Goal: Answer question/provide support

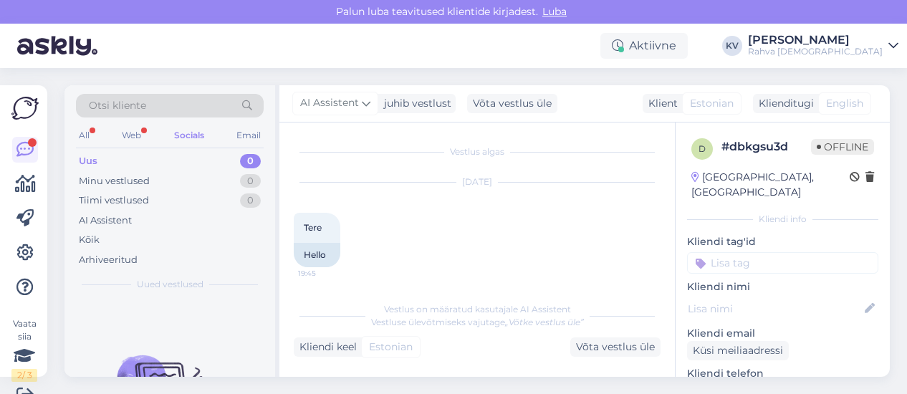
scroll to position [42, 0]
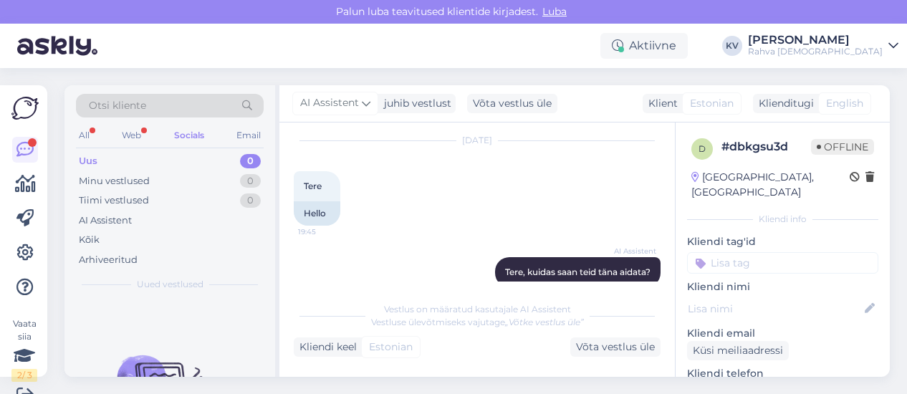
click at [163, 155] on div "Uus 0" at bounding box center [170, 161] width 188 height 20
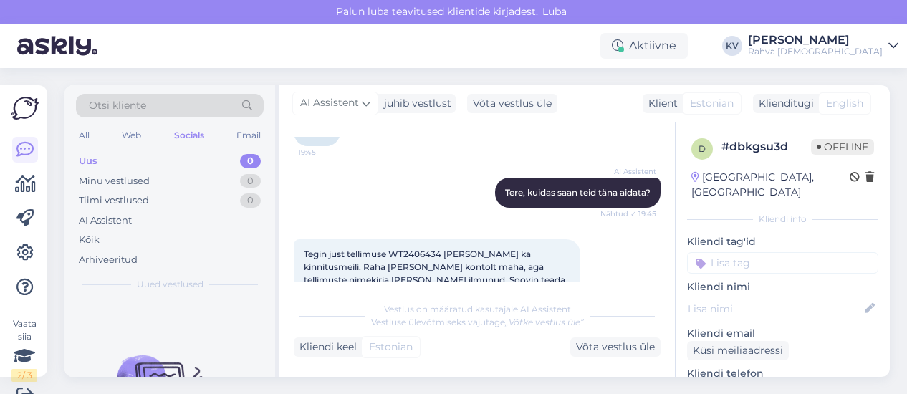
scroll to position [143, 0]
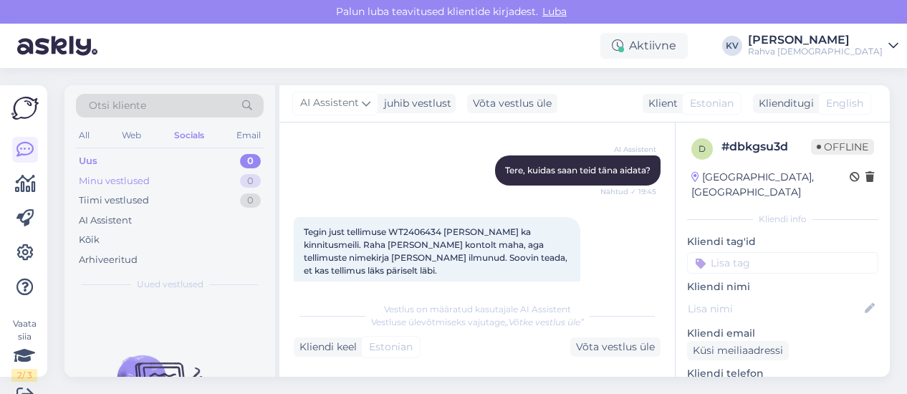
click at [195, 180] on div "Minu vestlused 0" at bounding box center [170, 181] width 188 height 20
click at [195, 152] on div "Uus 0" at bounding box center [170, 161] width 188 height 20
click at [250, 131] on div "Email" at bounding box center [249, 135] width 30 height 19
click at [153, 183] on div "Minu vestlused 1" at bounding box center [170, 181] width 188 height 20
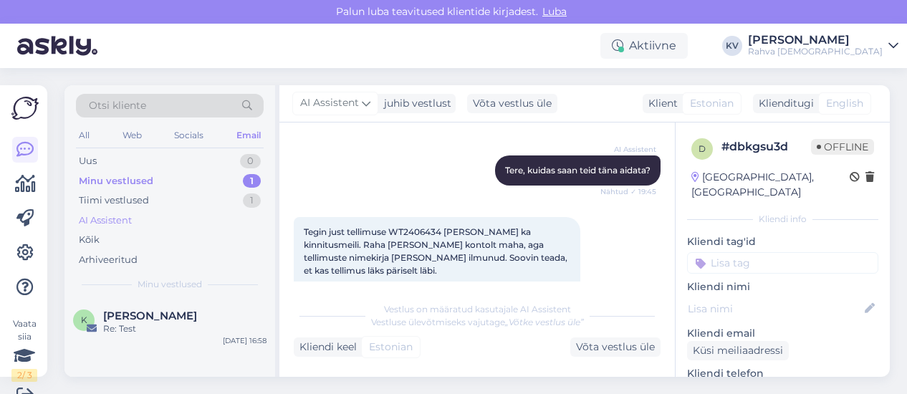
click at [129, 221] on div "AI Assistent" at bounding box center [105, 221] width 53 height 14
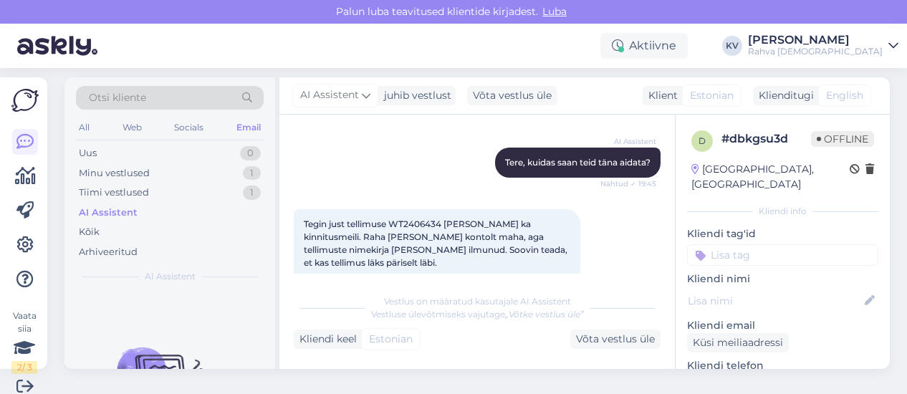
scroll to position [22, 0]
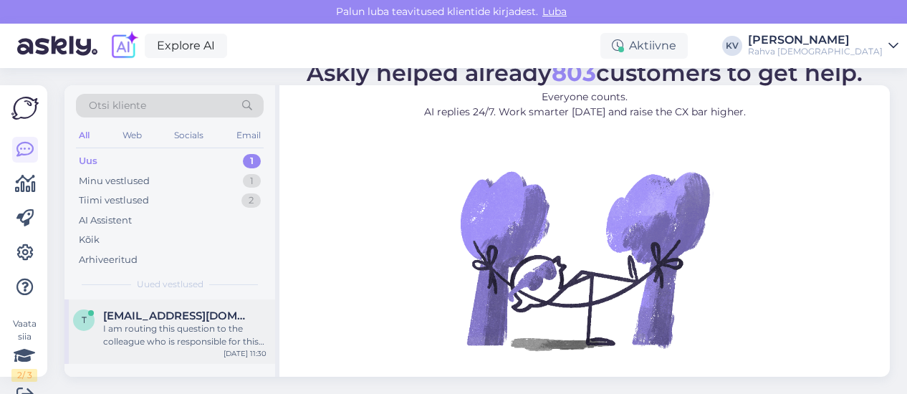
click at [175, 315] on span "[EMAIL_ADDRESS][DOMAIN_NAME]" at bounding box center [177, 316] width 149 height 13
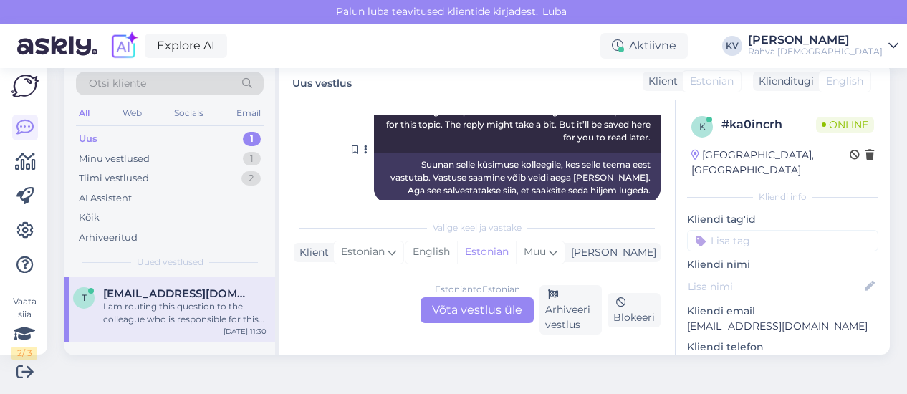
scroll to position [410, 0]
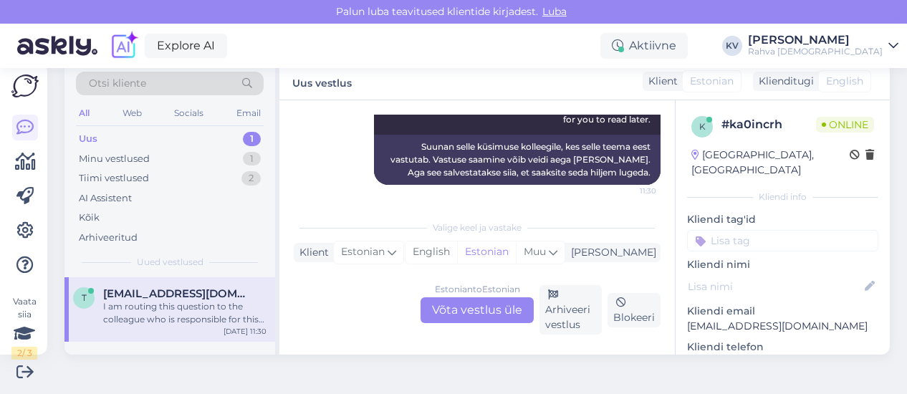
click at [491, 299] on div "Estonian to Estonian Võta vestlus üle" at bounding box center [477, 310] width 113 height 26
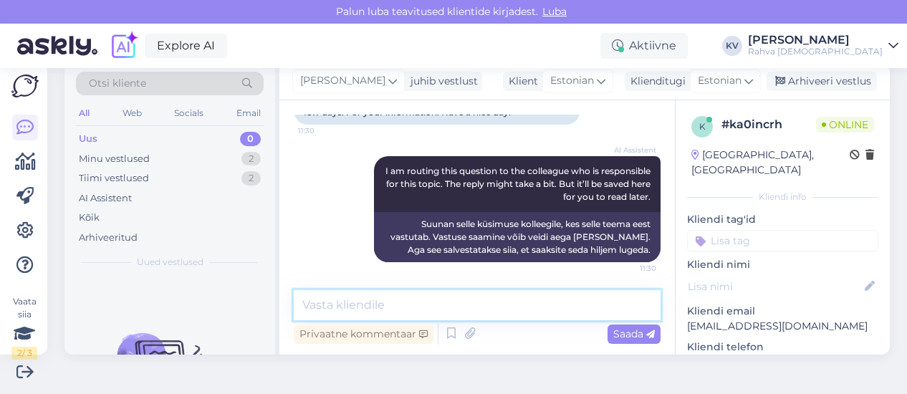
click at [391, 294] on textarea at bounding box center [477, 305] width 367 height 30
type textarea "Aitäh tagasiside eest. [PERSON_NAME] [PERSON_NAME] info edasi."
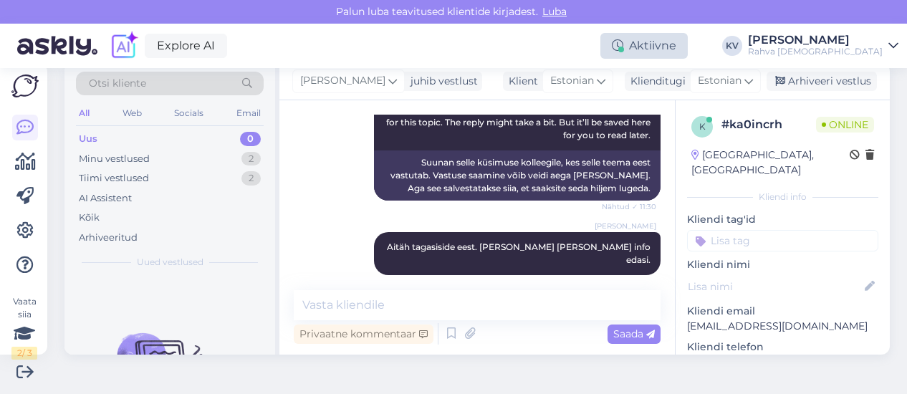
click at [681, 47] on div "Aktiivne" at bounding box center [643, 46] width 87 height 26
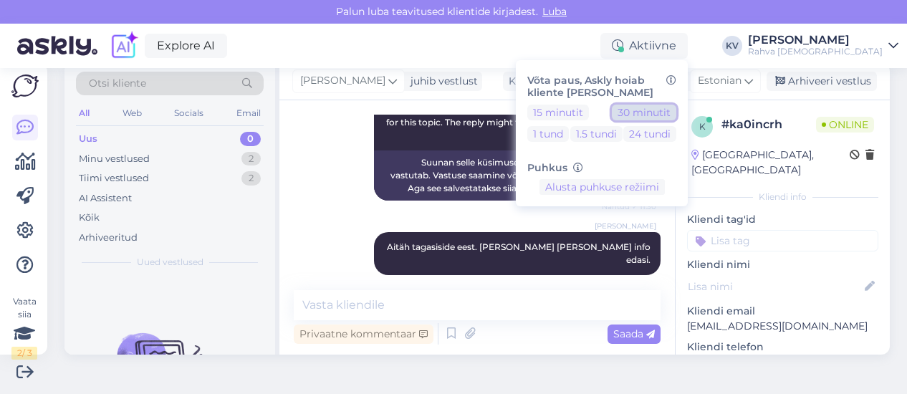
click at [676, 115] on button "30 minutit" at bounding box center [644, 113] width 64 height 16
